Goal: Navigation & Orientation: Find specific page/section

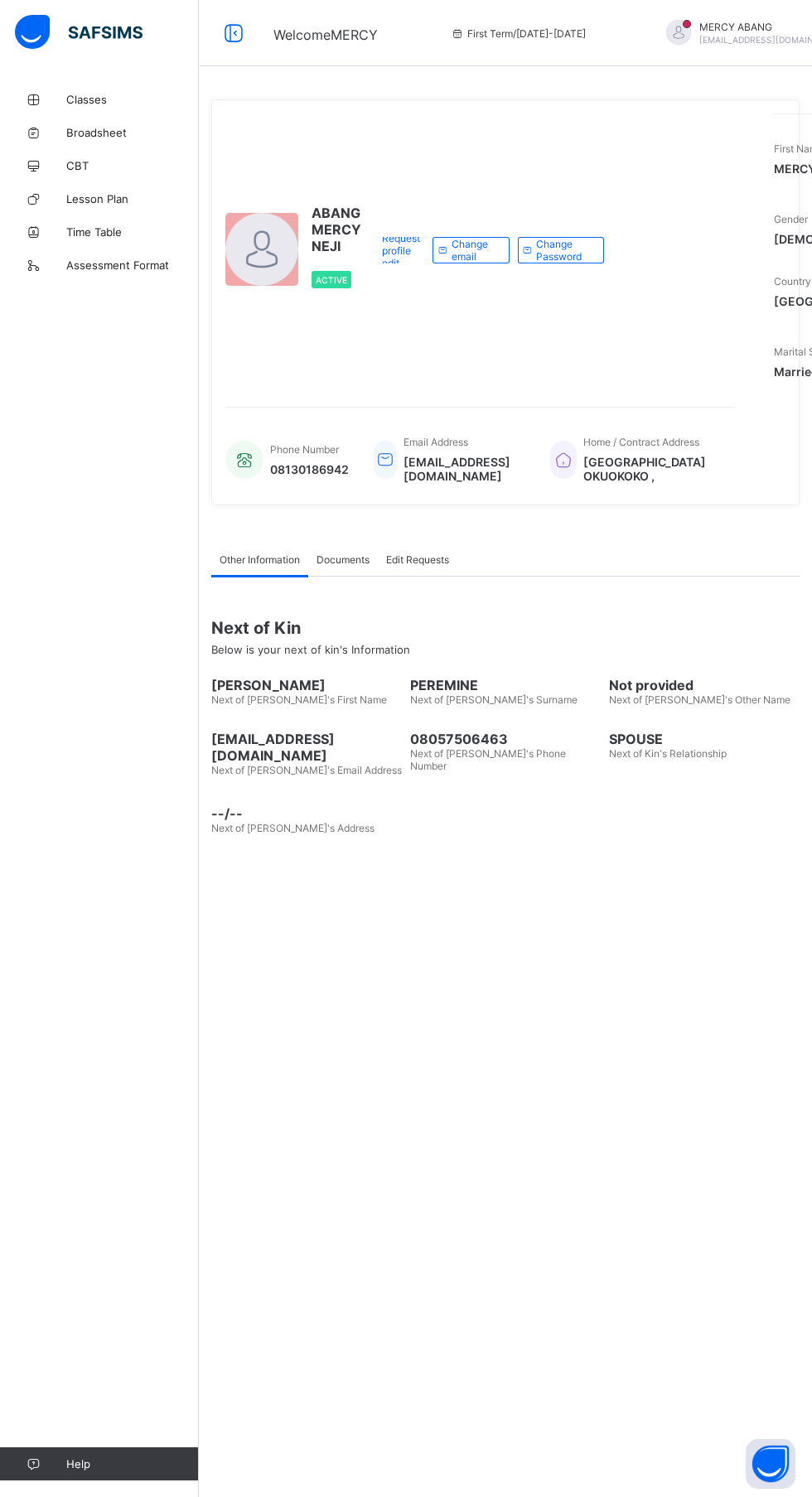
click at [107, 103] on span "Classes" at bounding box center [132, 99] width 132 height 13
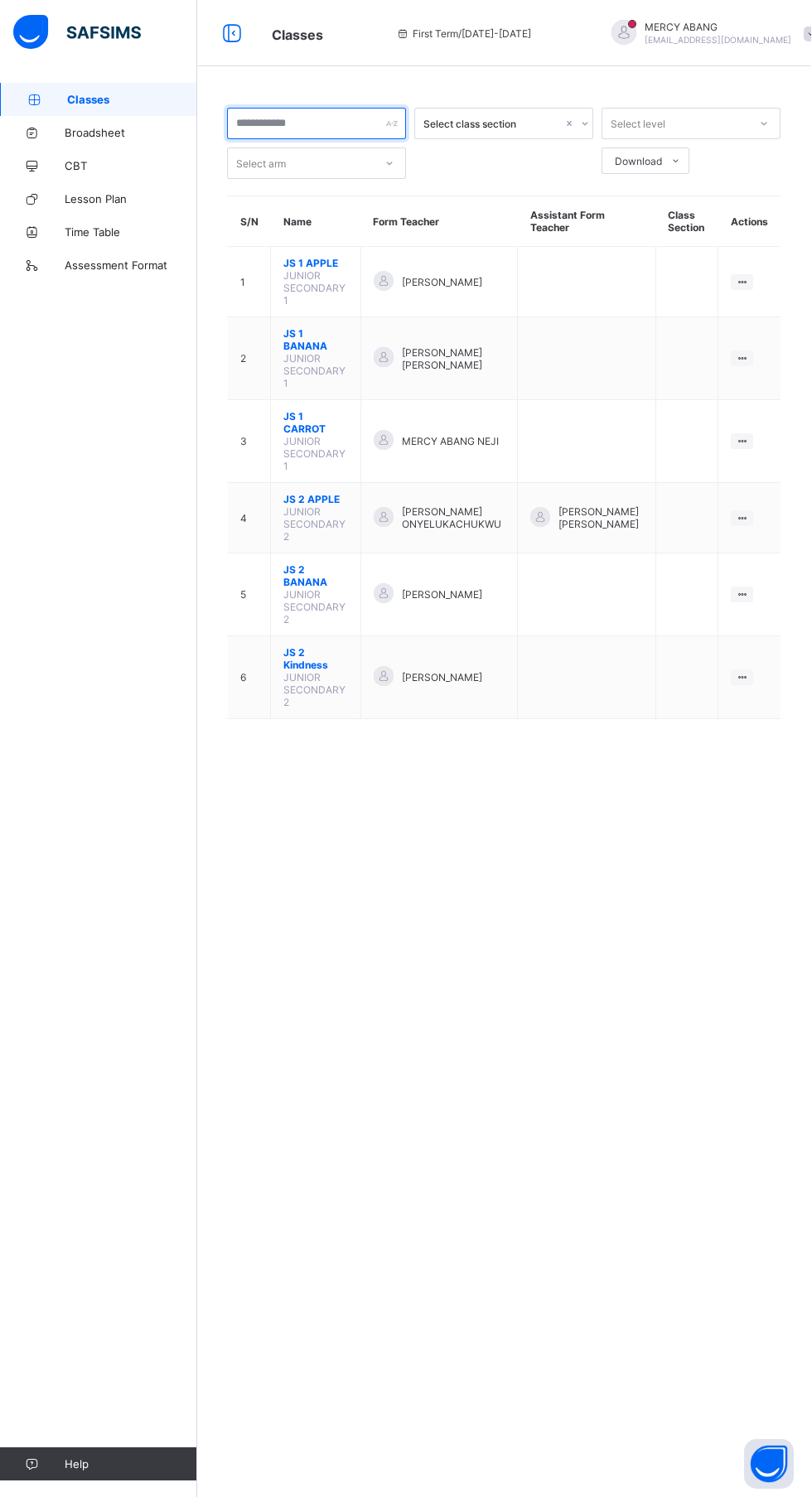
click at [340, 123] on input "text" at bounding box center [318, 123] width 179 height 32
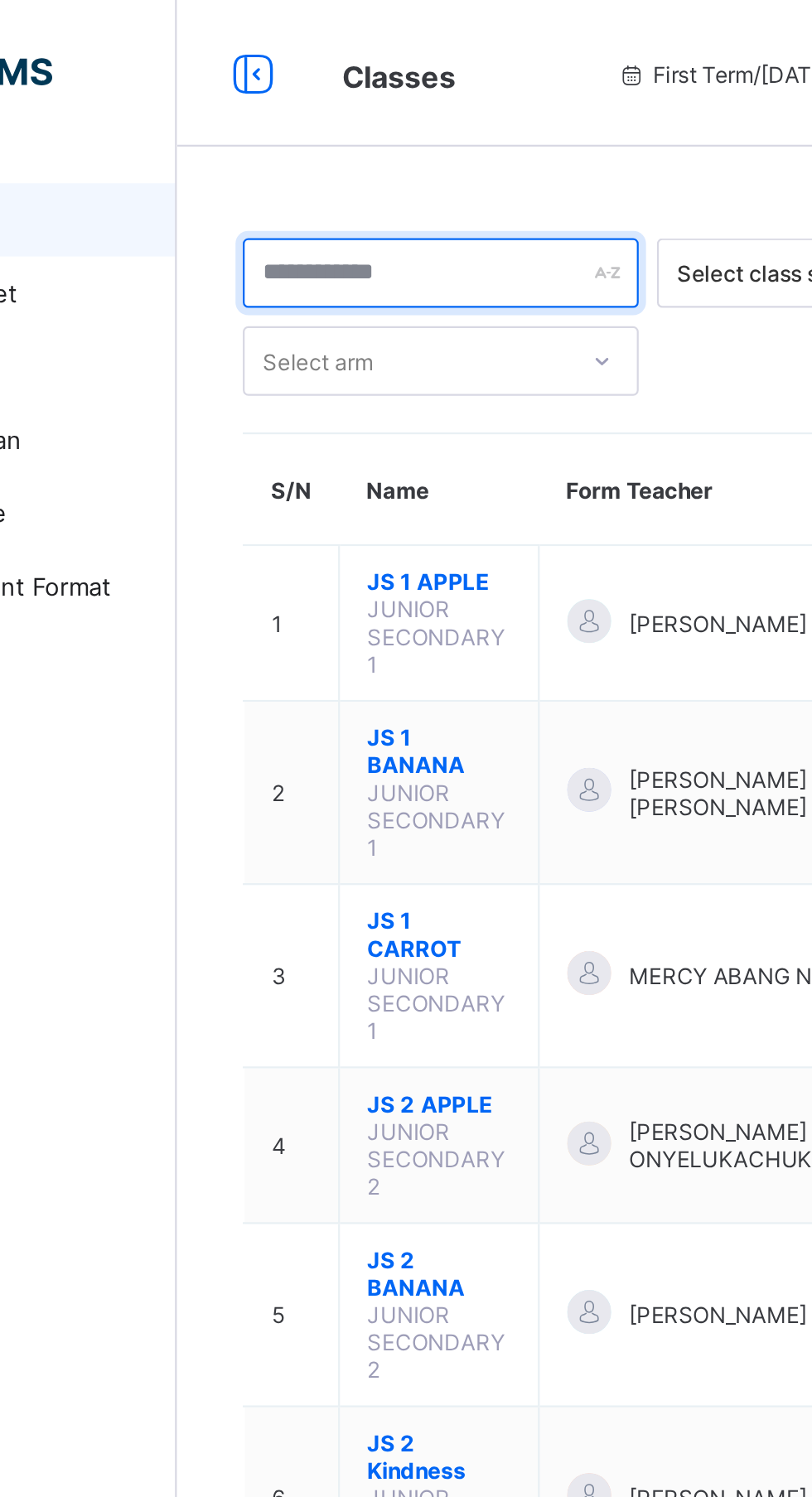
click at [383, 128] on input "text" at bounding box center [318, 123] width 179 height 32
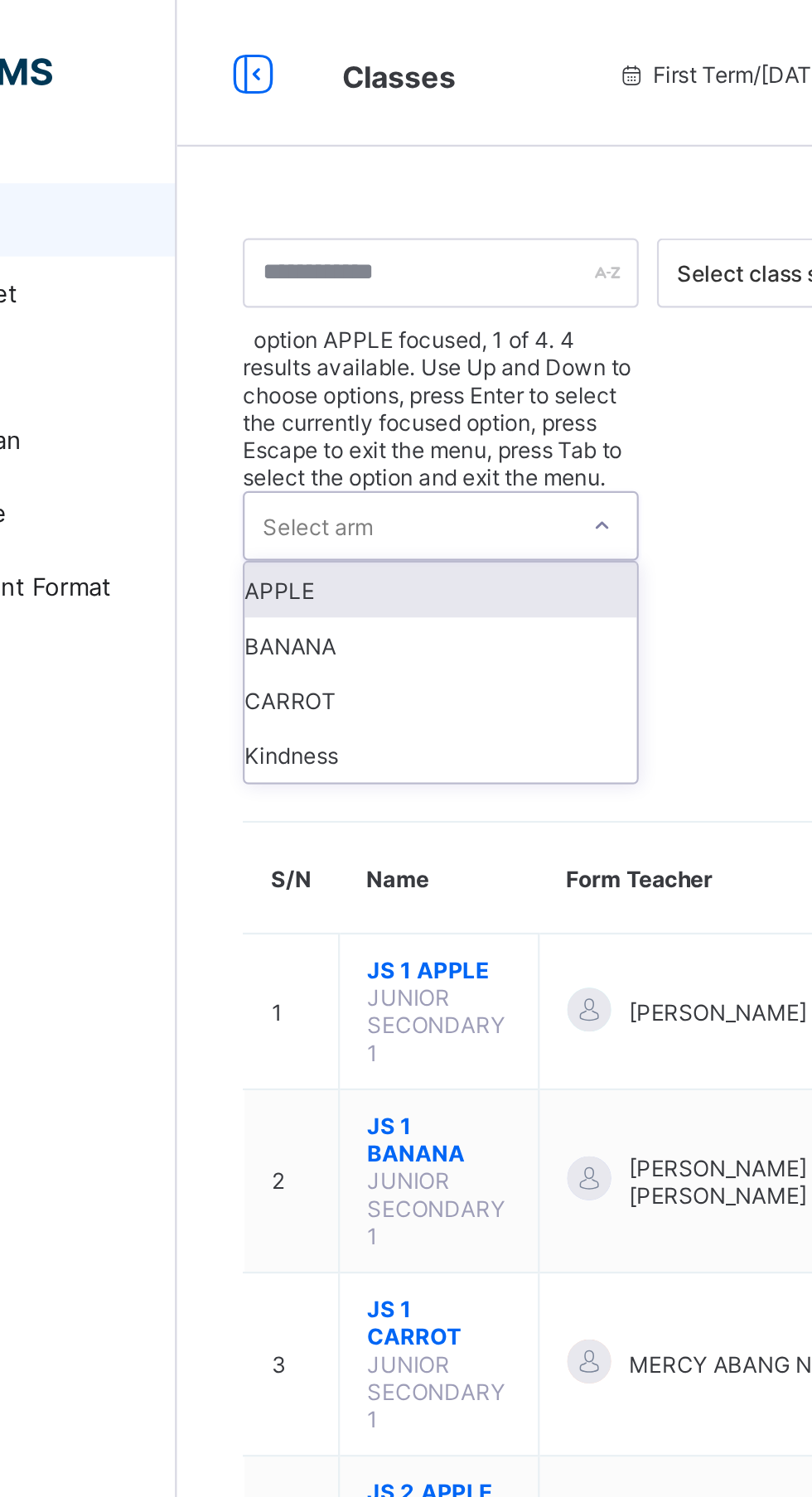
click at [317, 279] on div "BANANA" at bounding box center [318, 291] width 177 height 25
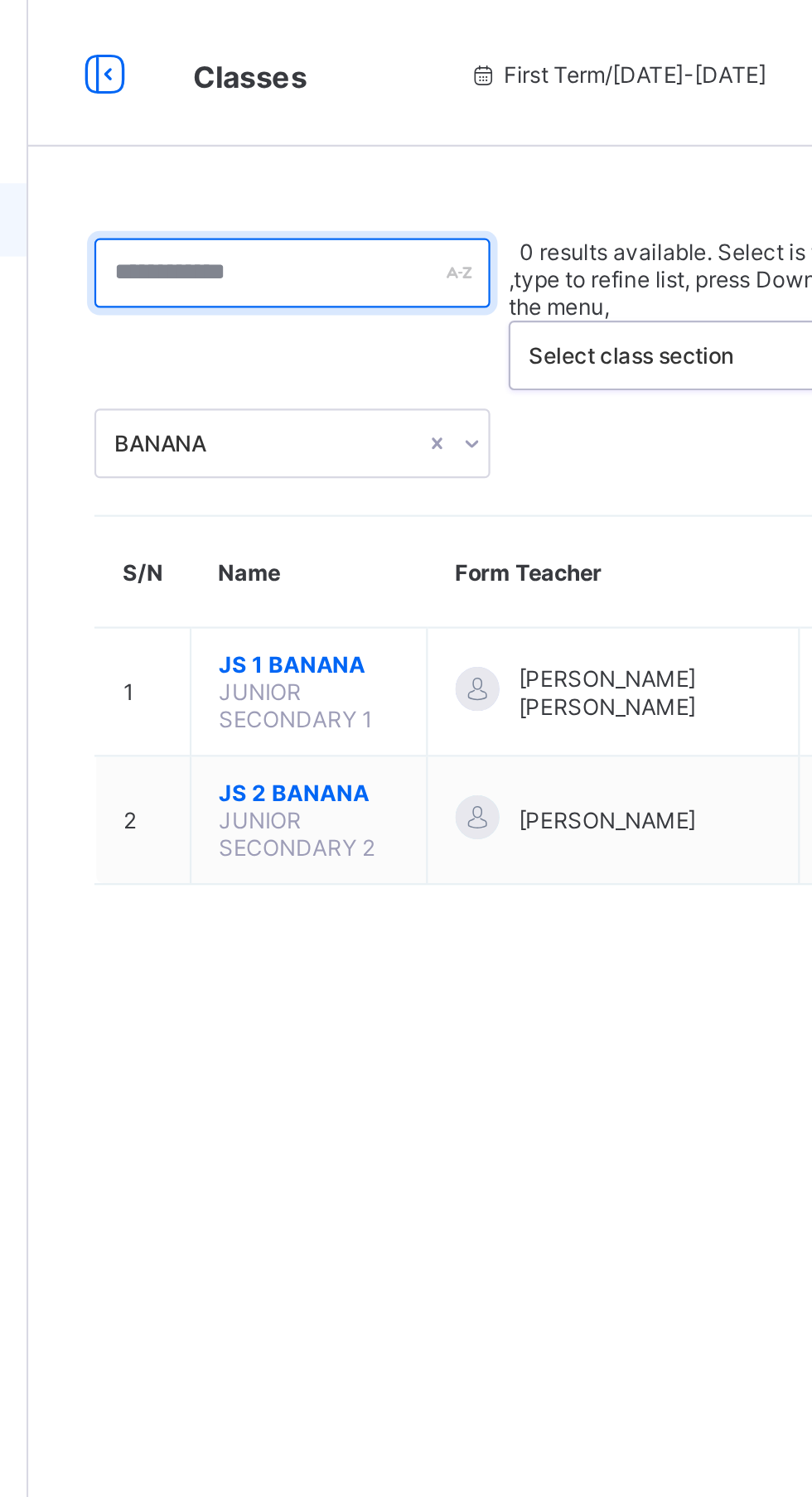
click at [388, 118] on div at bounding box center [318, 123] width 179 height 32
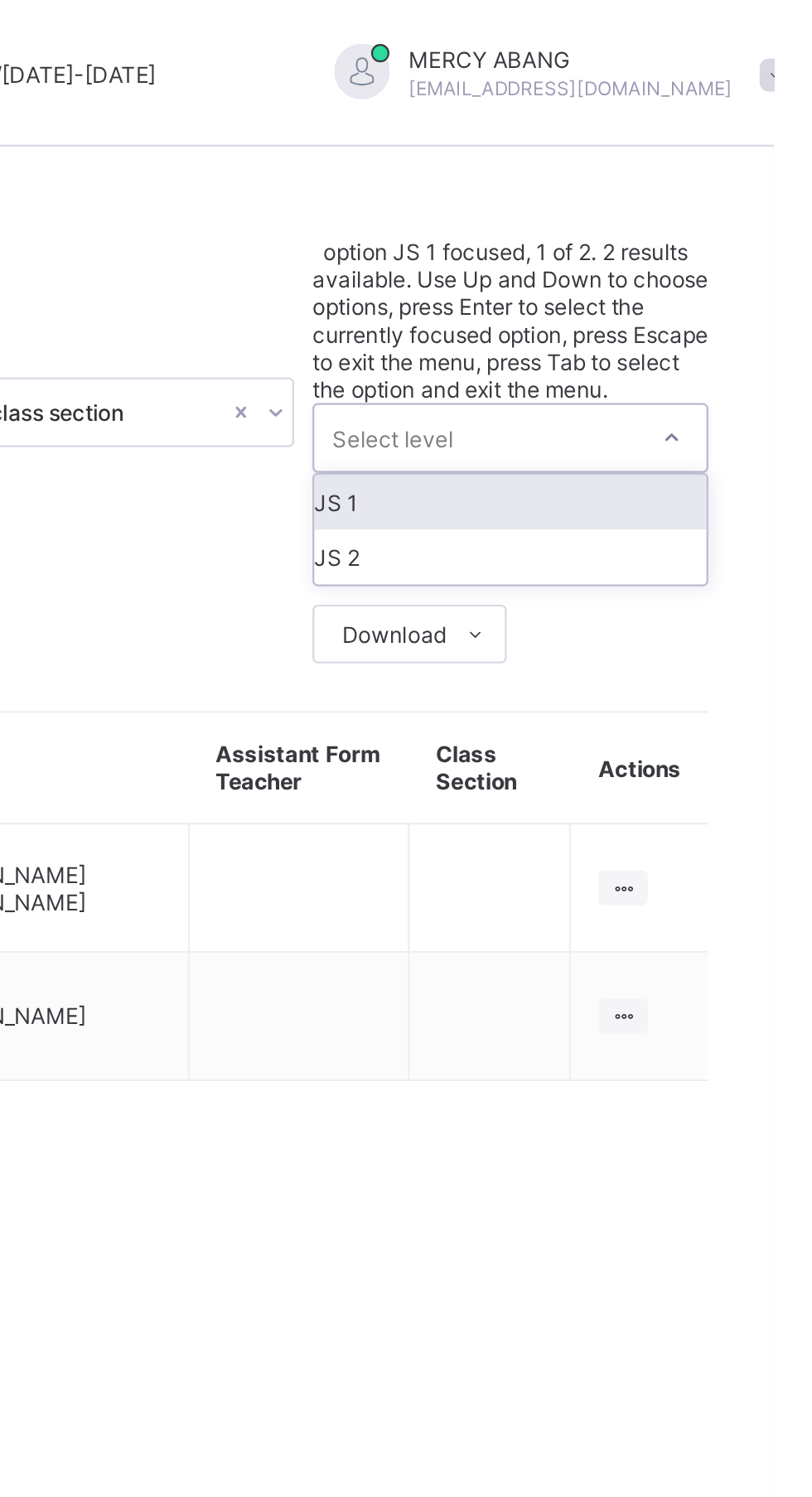
click at [717, 215] on div "JS 1" at bounding box center [693, 227] width 177 height 25
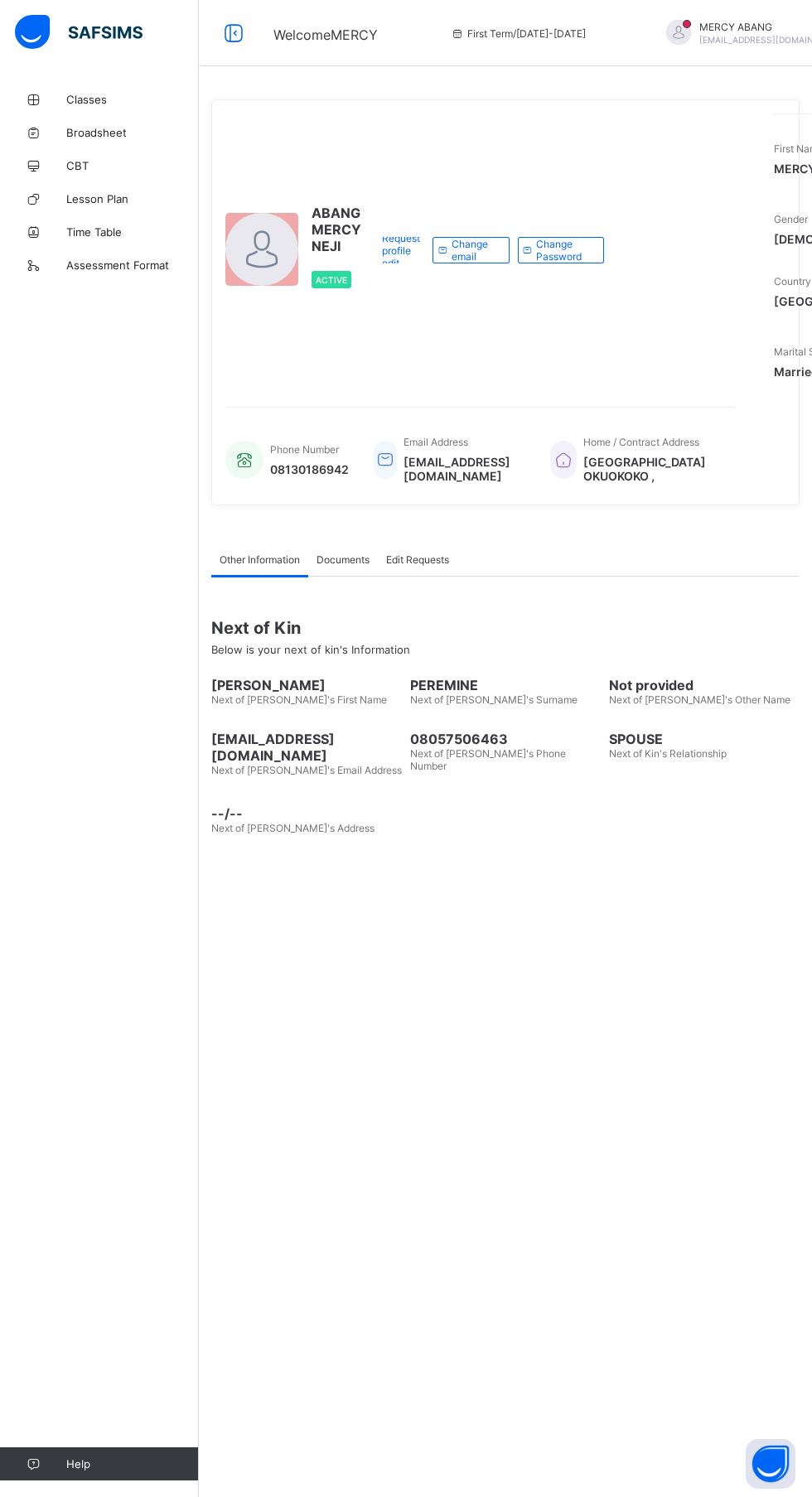
click at [75, 91] on link "Classes" at bounding box center [99, 100] width 199 height 34
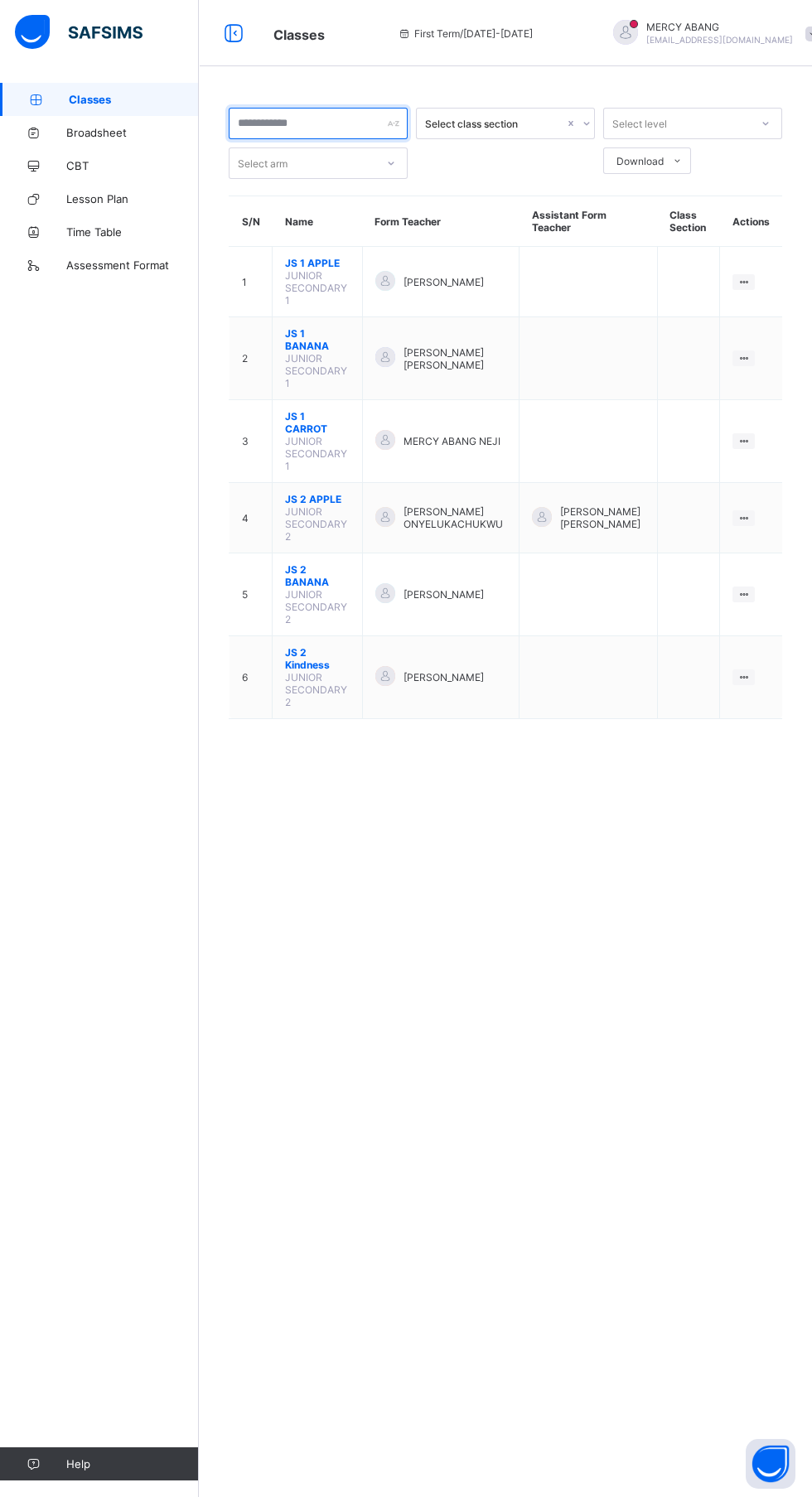
click at [350, 125] on input "text" at bounding box center [318, 123] width 179 height 32
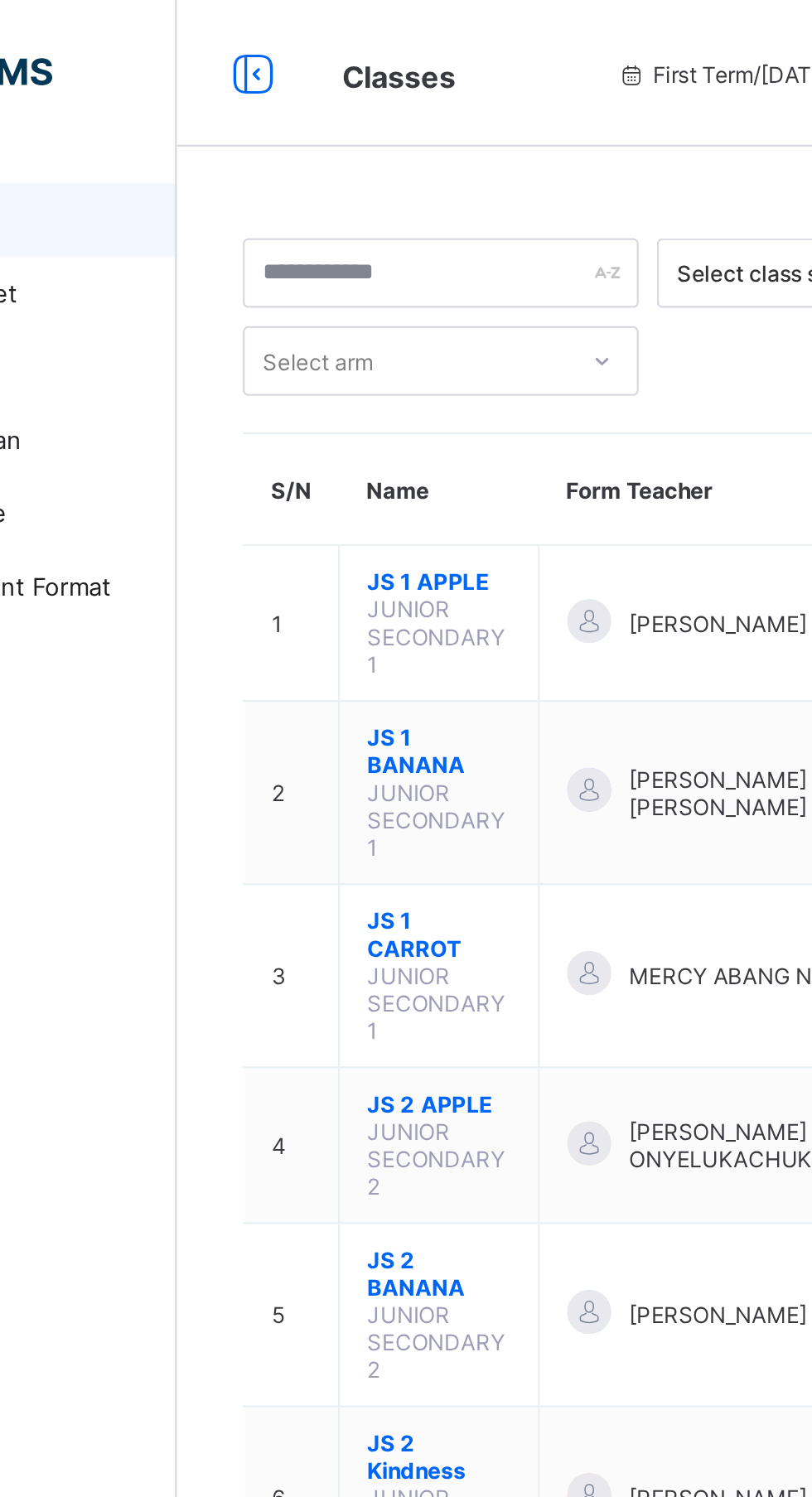
click at [391, 124] on div at bounding box center [318, 123] width 179 height 32
click at [310, 278] on span "JUNIOR SECONDARY 1" at bounding box center [316, 288] width 62 height 37
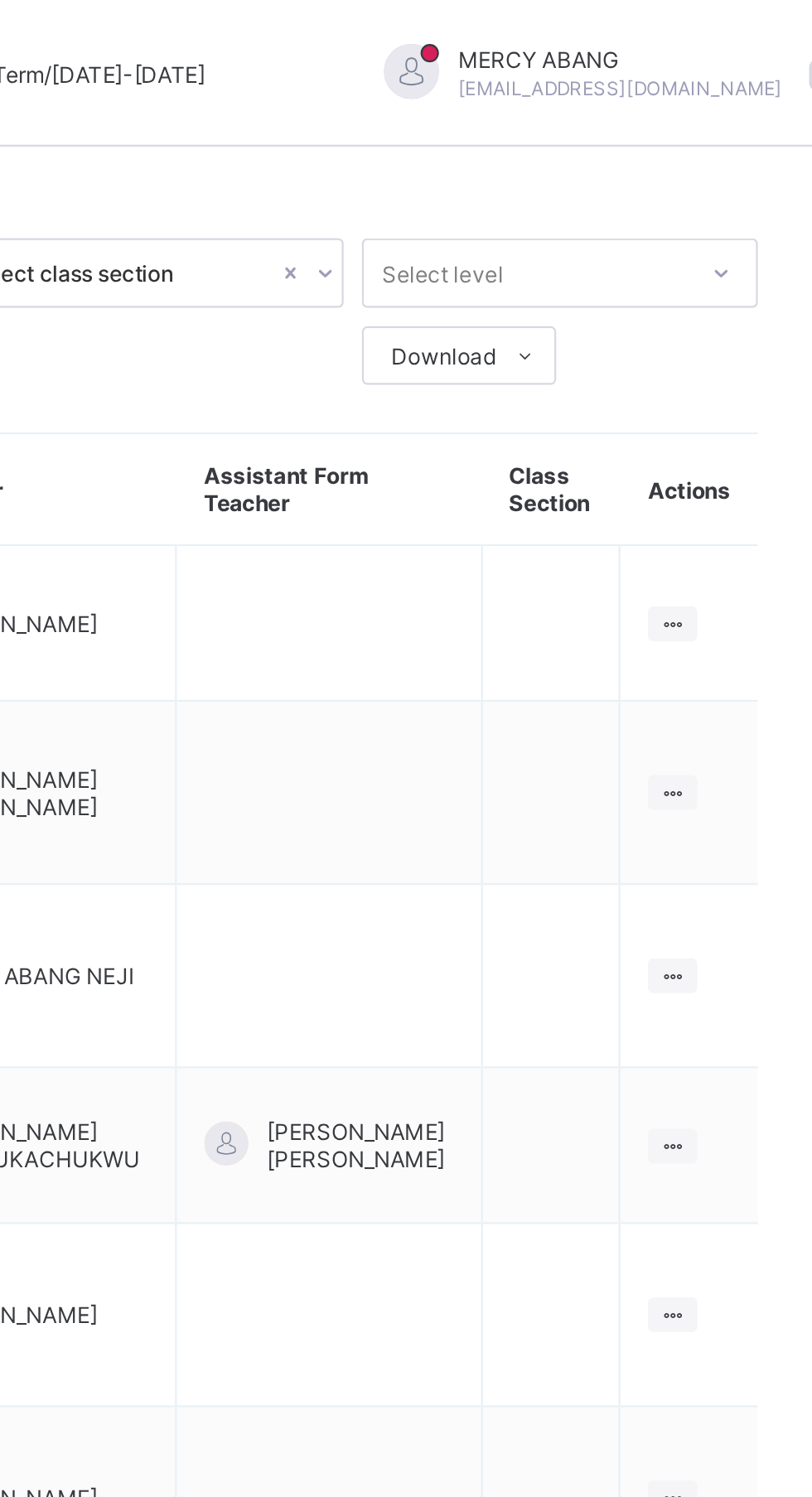
click at [745, 276] on icon at bounding box center [743, 282] width 14 height 12
click at [0, 0] on div "View Class" at bounding box center [0, 0] width 0 height 0
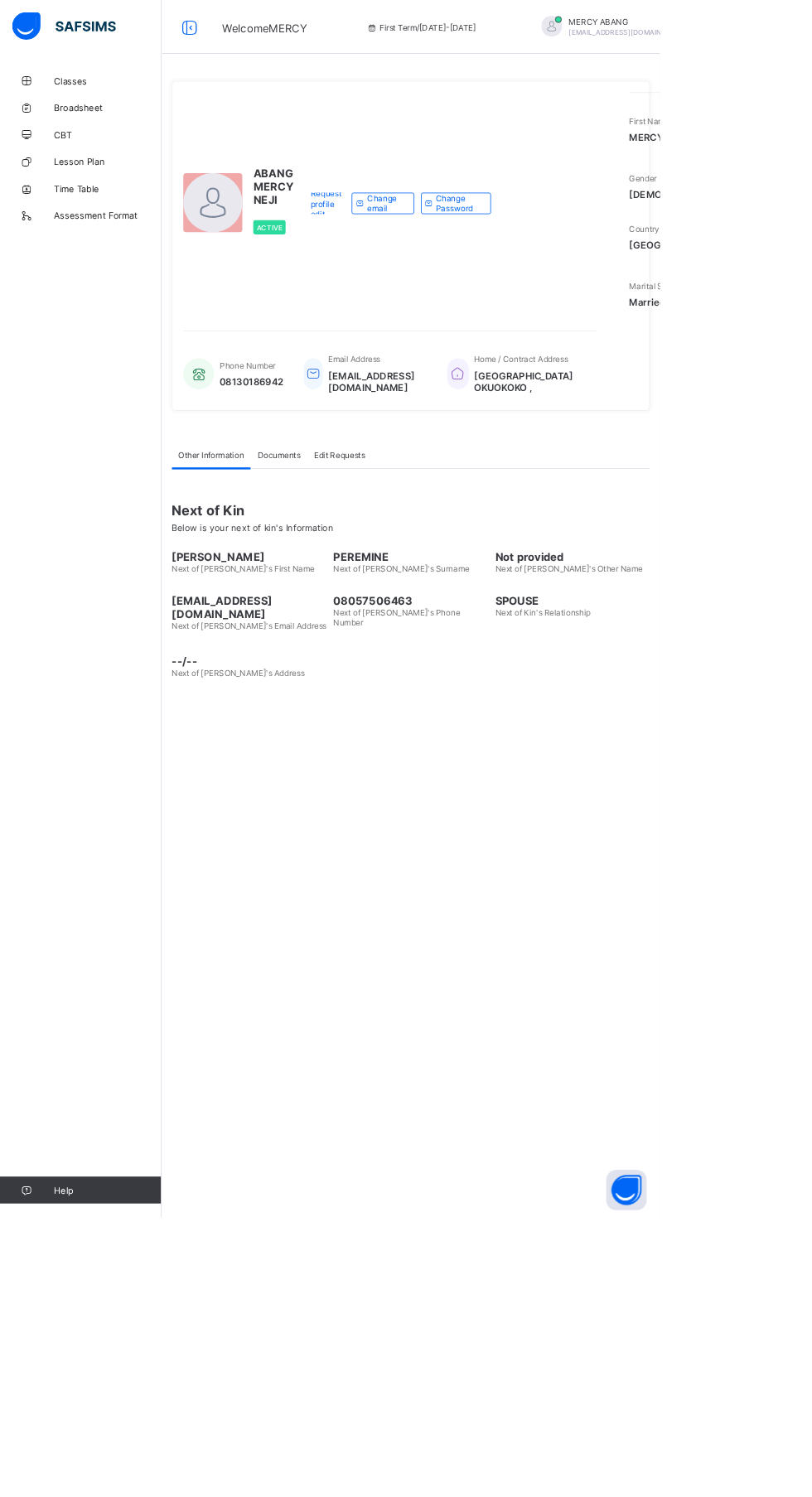
click at [95, 94] on span "Classes" at bounding box center [132, 99] width 132 height 13
